Goal: Task Accomplishment & Management: Use online tool/utility

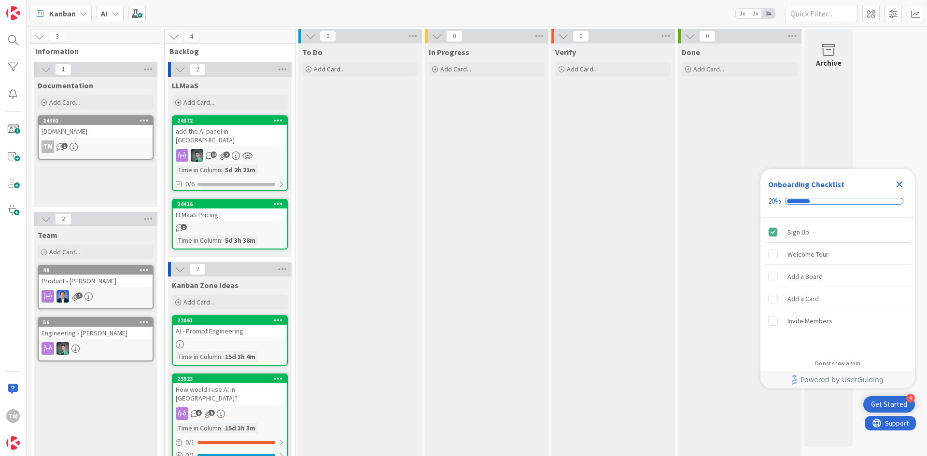
click at [224, 325] on div "AI - Prompt Engineering" at bounding box center [230, 331] width 114 height 13
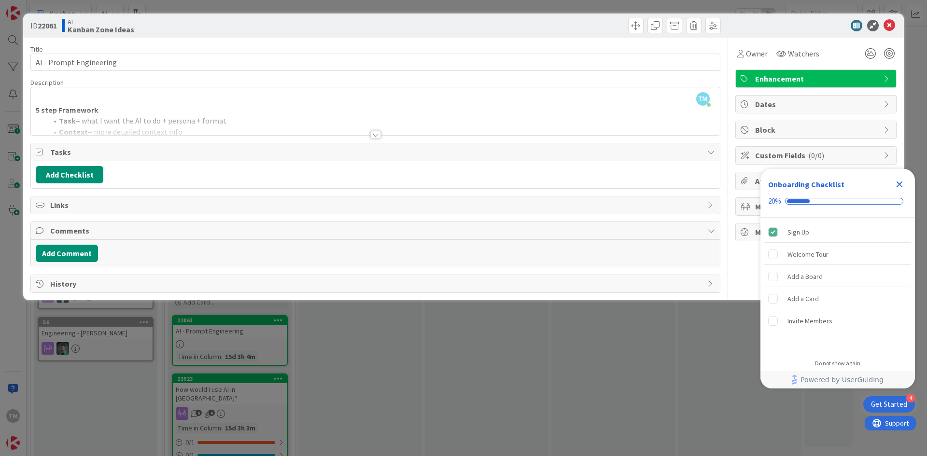
click at [144, 207] on span "Links" at bounding box center [376, 205] width 653 height 12
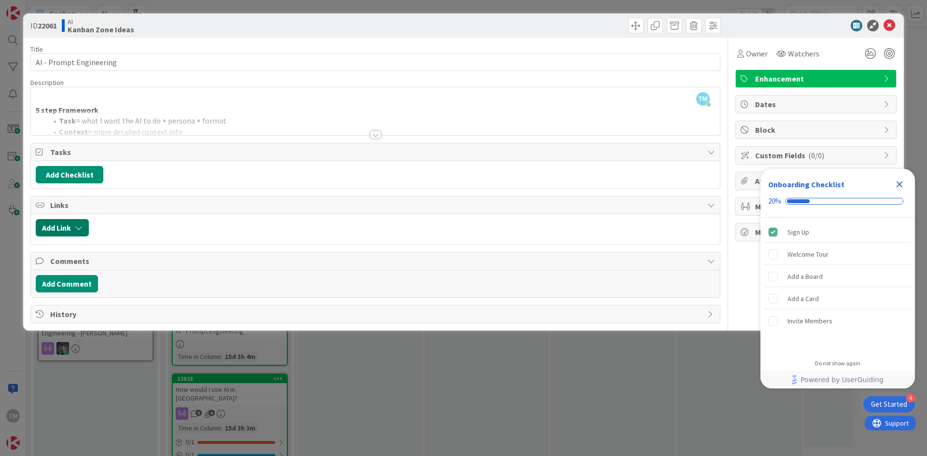
click at [65, 227] on button "Add Link" at bounding box center [62, 227] width 53 height 17
click at [80, 267] on div "New" at bounding box center [74, 265] width 67 height 16
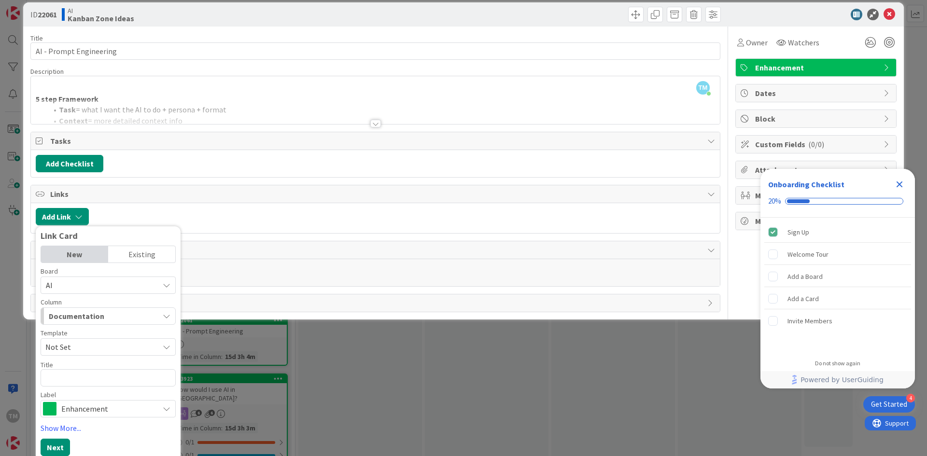
scroll to position [16, 0]
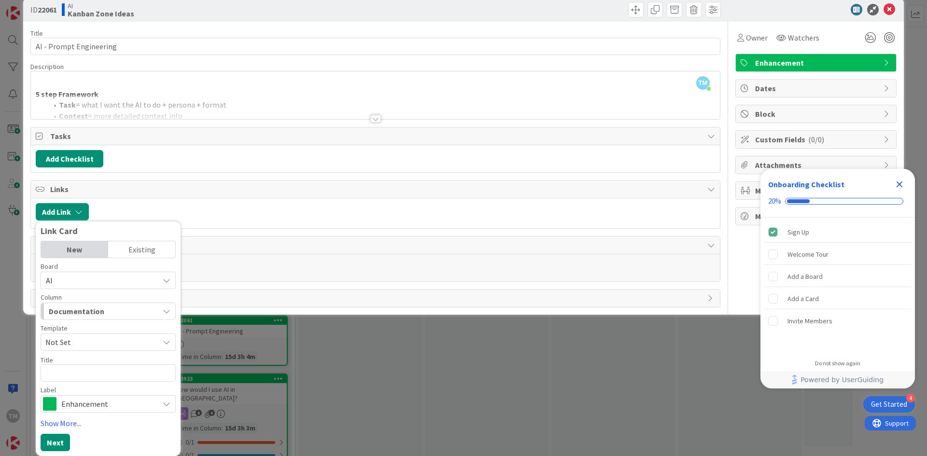
click at [139, 251] on div "Existing" at bounding box center [141, 250] width 67 height 16
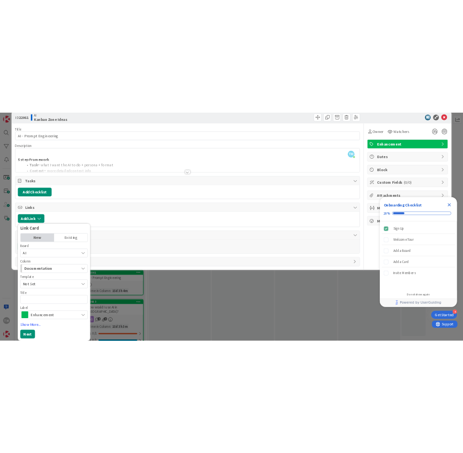
scroll to position [0, 0]
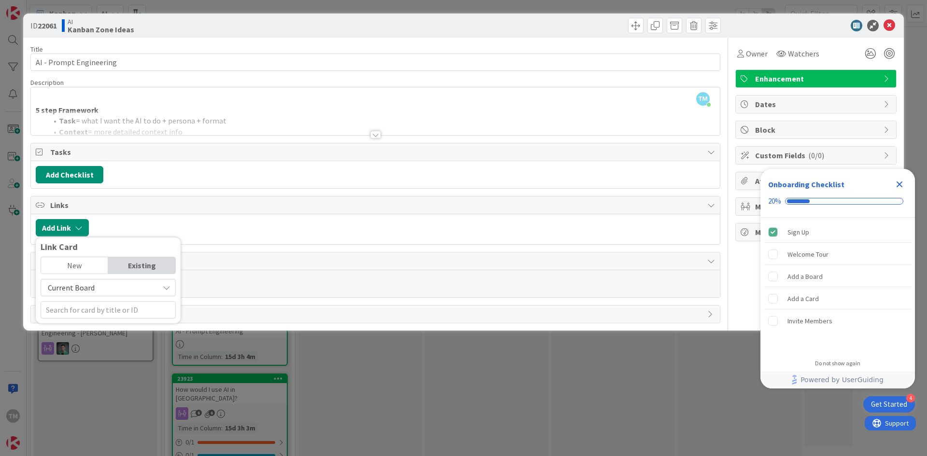
click at [220, 229] on div at bounding box center [405, 227] width 622 height 17
click at [75, 282] on button "Add Comment" at bounding box center [67, 283] width 62 height 17
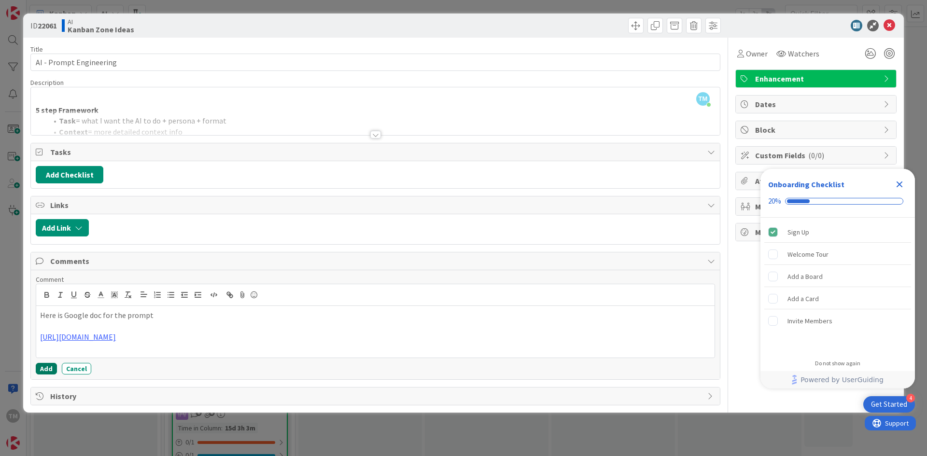
click at [44, 368] on button "Add" at bounding box center [46, 369] width 21 height 12
